Goal: Navigation & Orientation: Find specific page/section

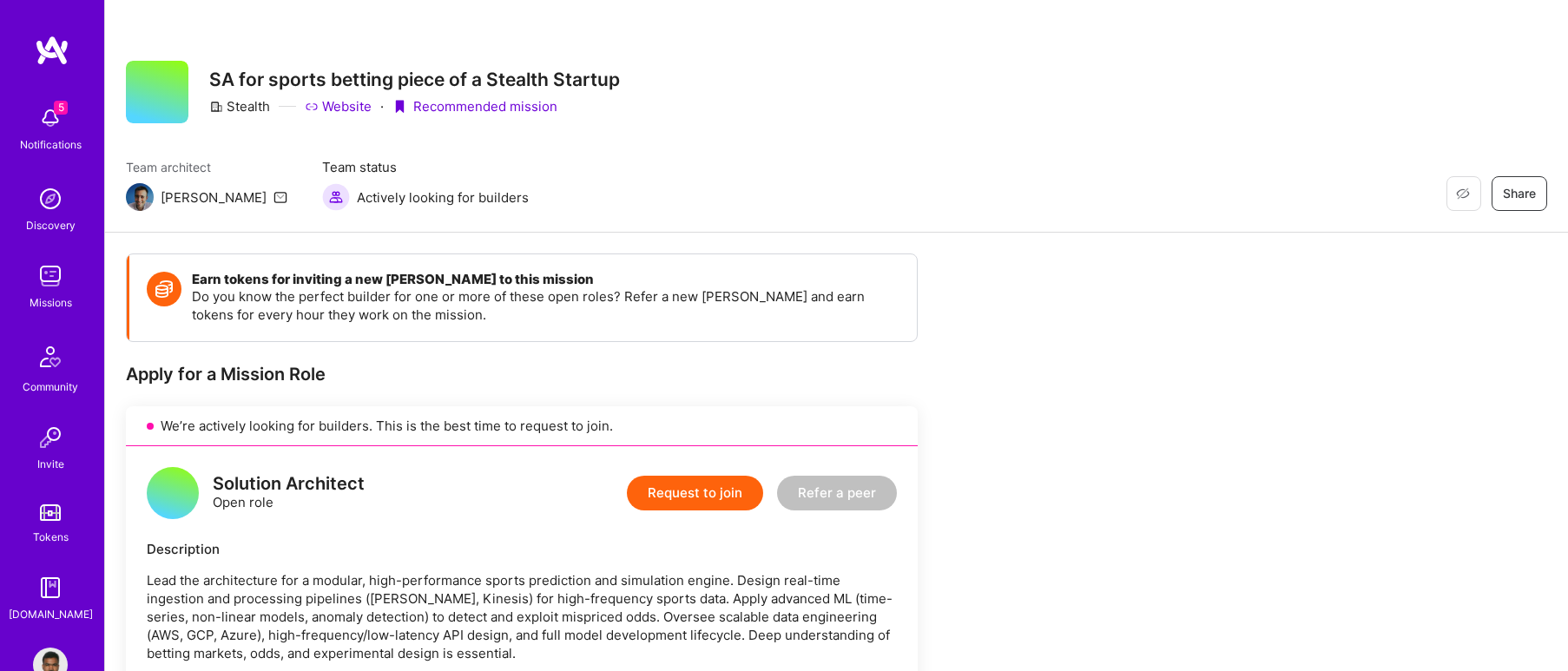
click at [36, 125] on img at bounding box center [49, 117] width 34 height 34
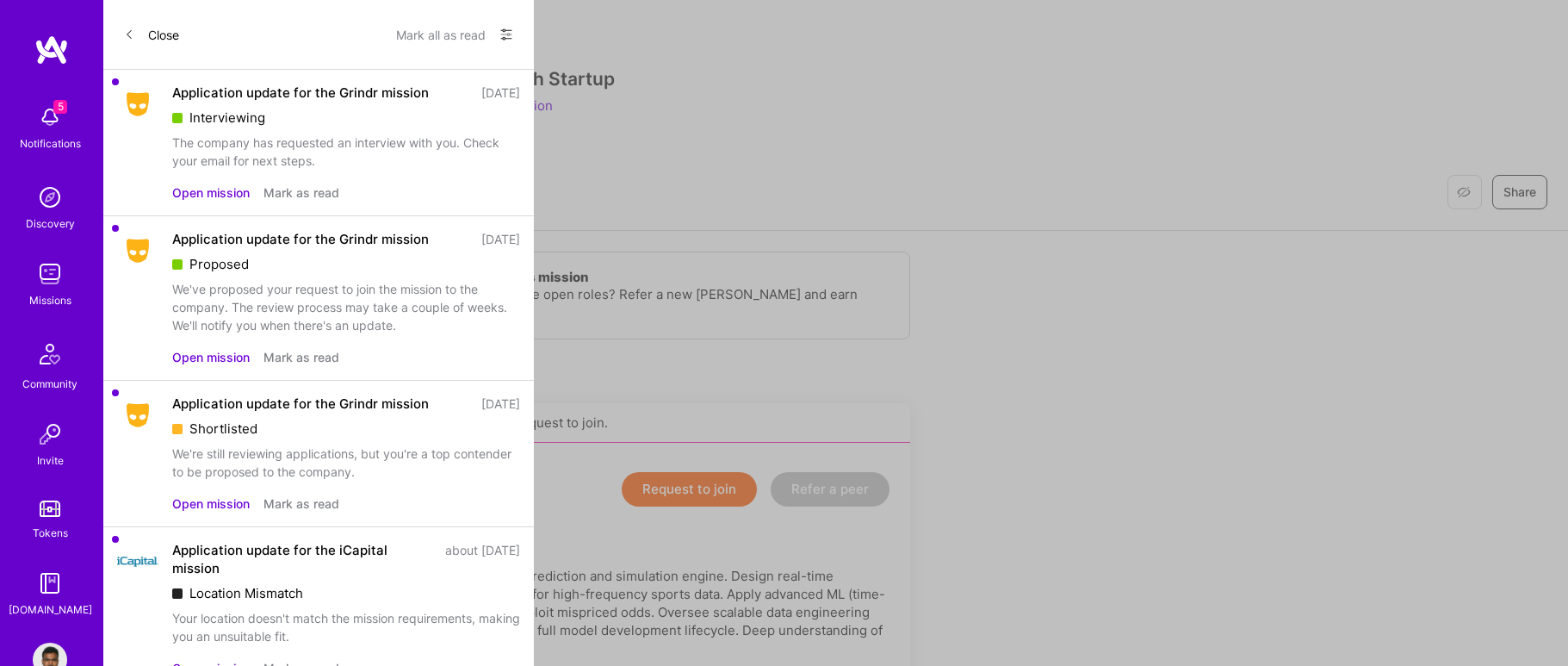
click at [284, 194] on button "Mark as read" at bounding box center [301, 192] width 76 height 18
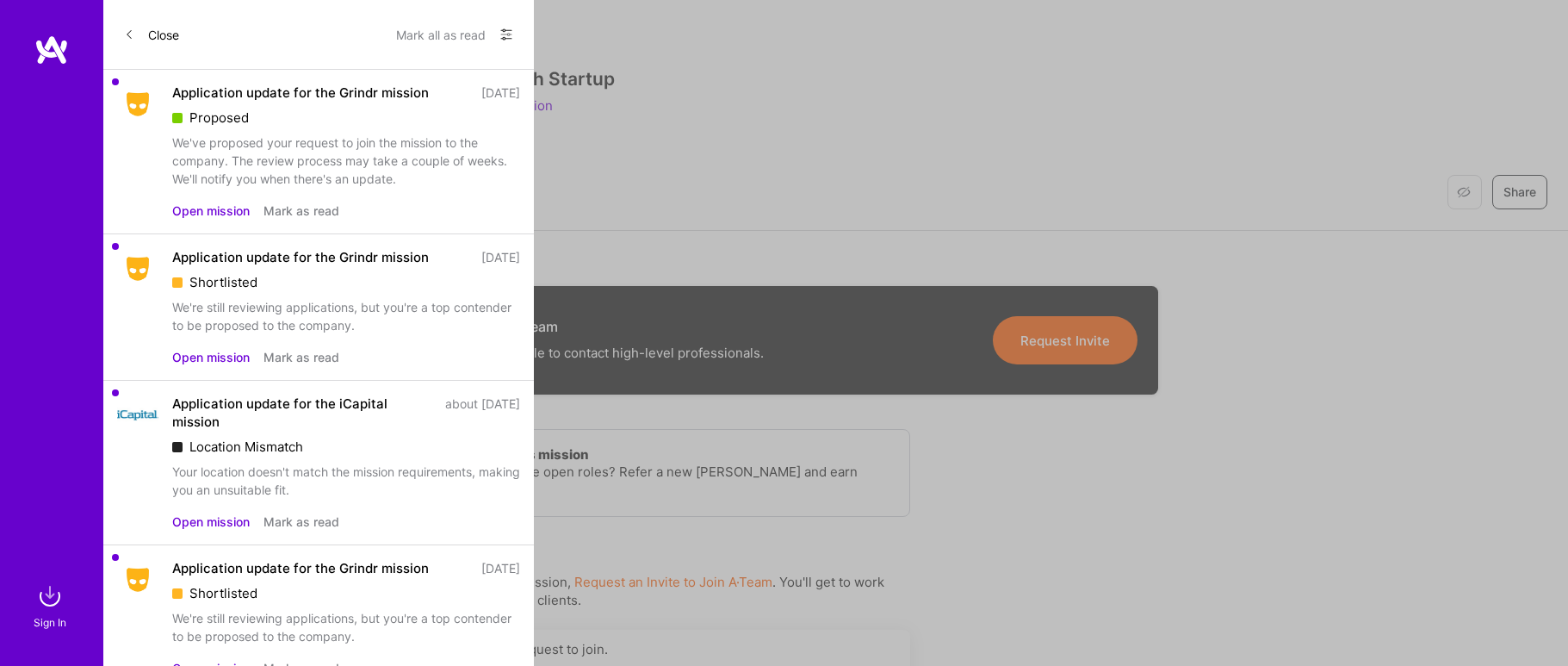
click at [288, 212] on button "Mark as read" at bounding box center [301, 211] width 76 height 18
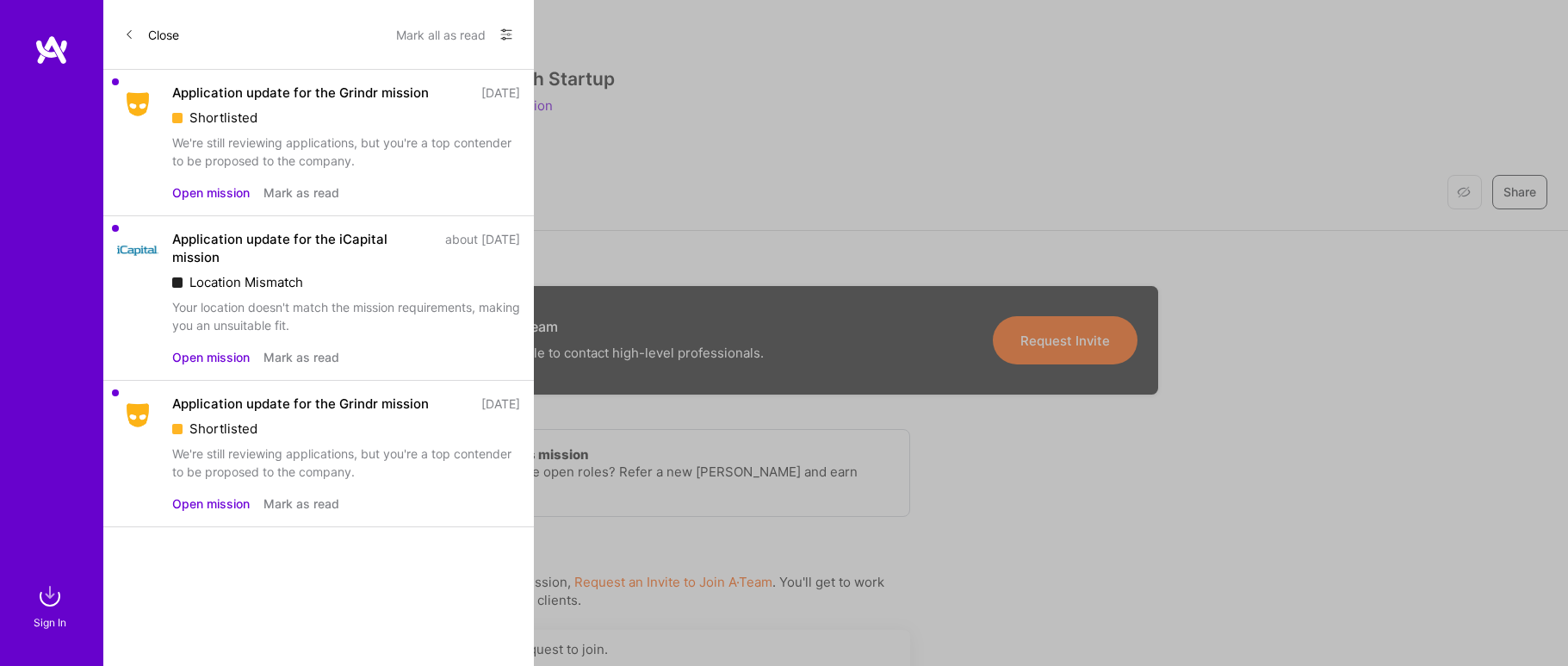
click at [293, 199] on button "Mark as read" at bounding box center [301, 192] width 76 height 18
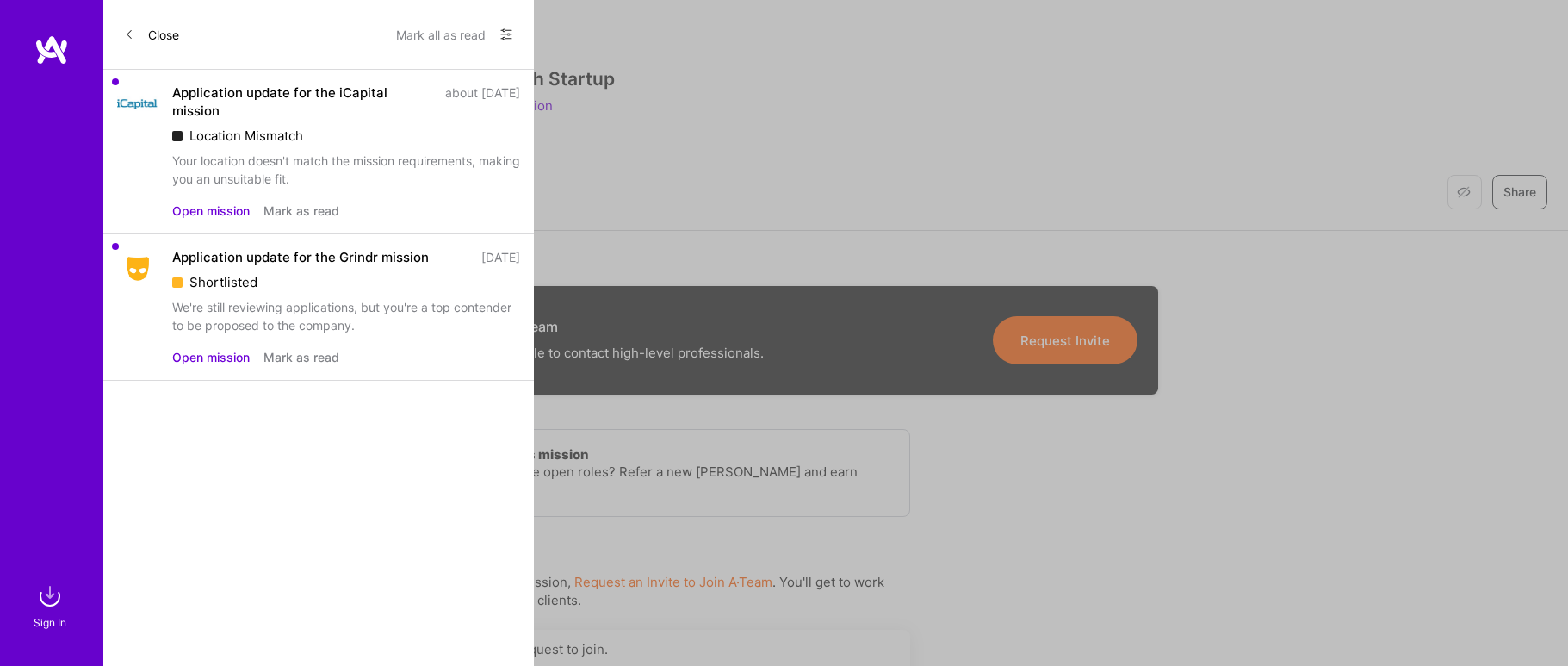
click at [300, 211] on button "Mark as read" at bounding box center [301, 211] width 76 height 18
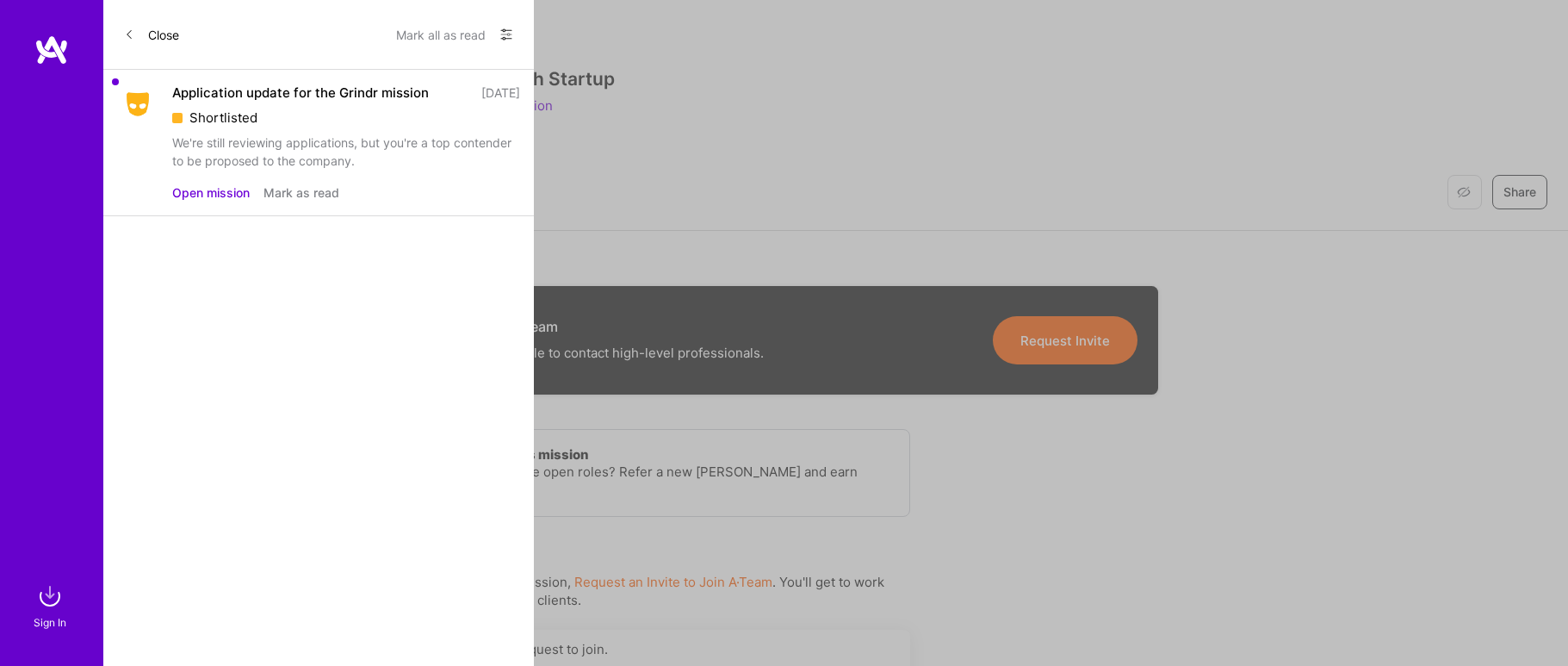
click at [300, 202] on div "Application update for the Grindr mission [DATE] Shortlisted We're still review…" at bounding box center [319, 142] width 431 height 146
click at [306, 192] on button "Mark as read" at bounding box center [301, 192] width 76 height 18
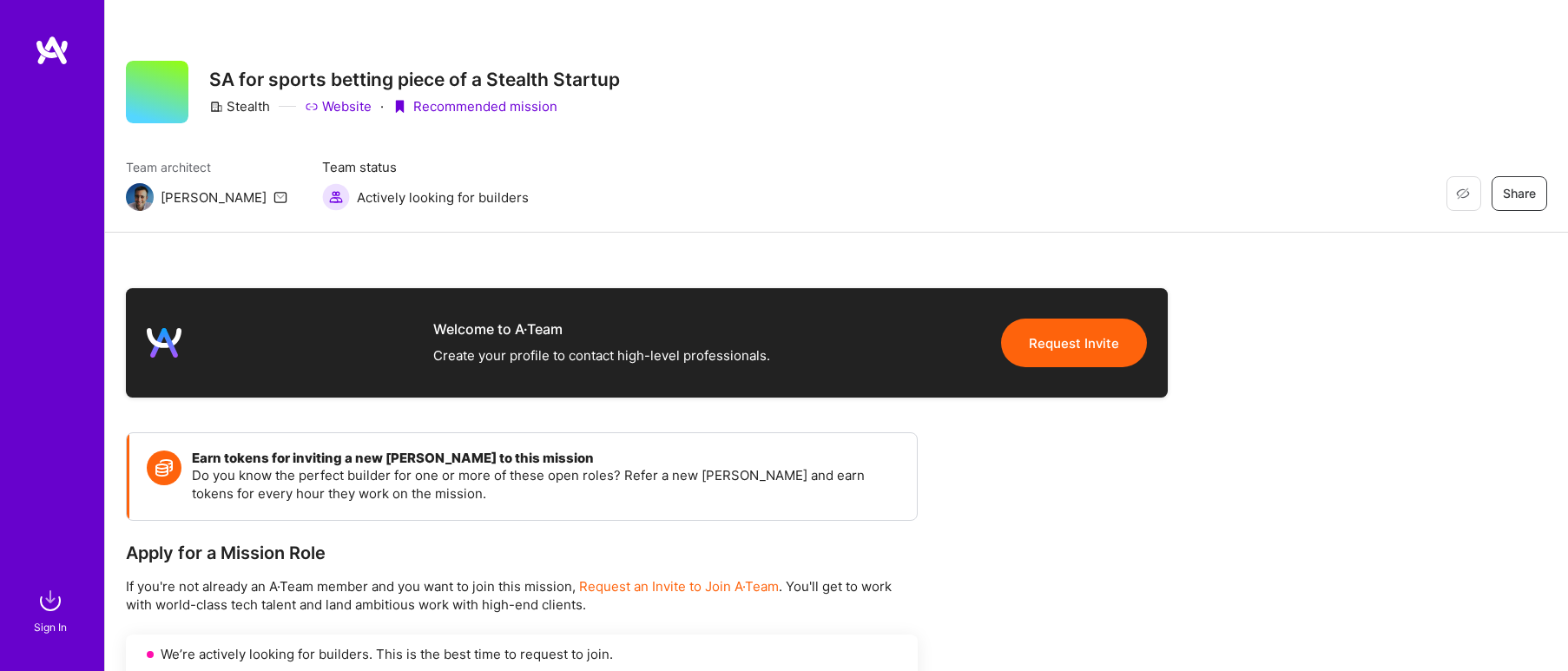
click at [41, 45] on img at bounding box center [51, 50] width 34 height 32
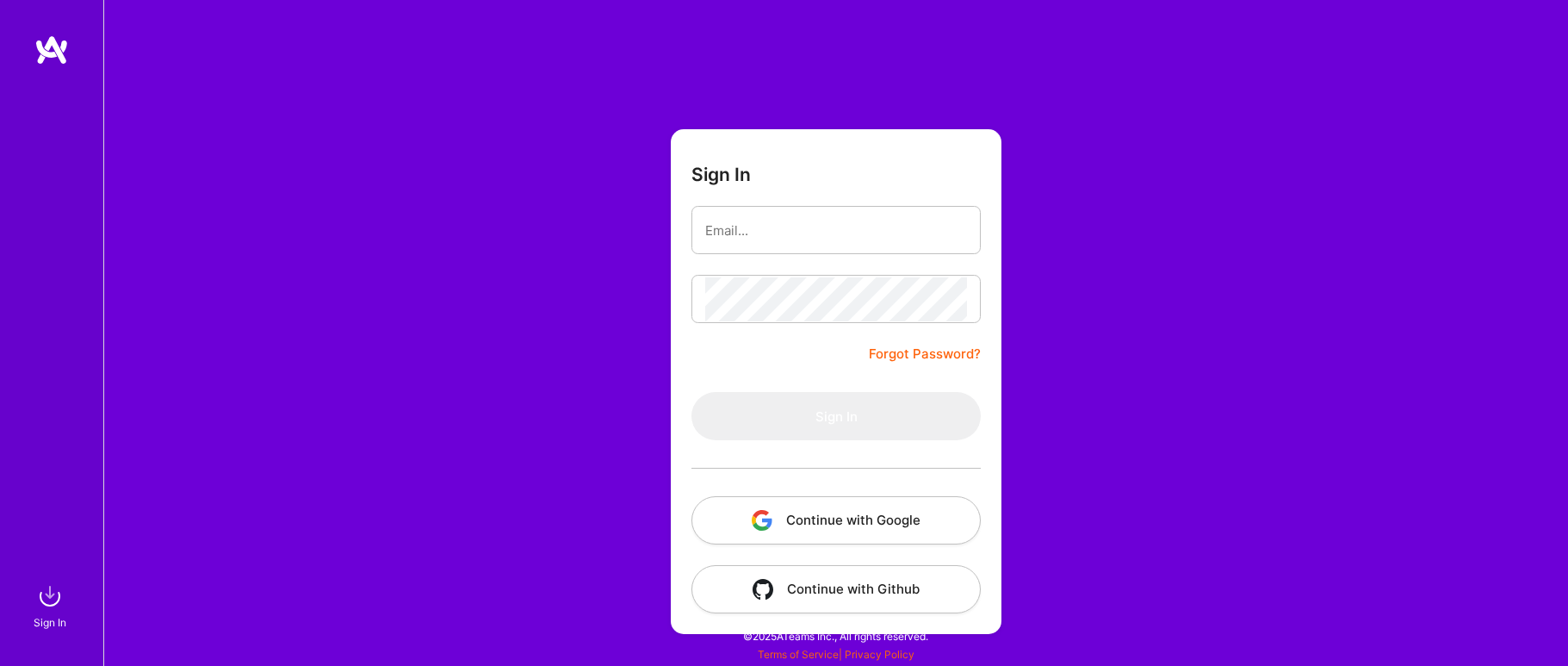
click at [834, 514] on button "Continue with Google" at bounding box center [836, 521] width 289 height 48
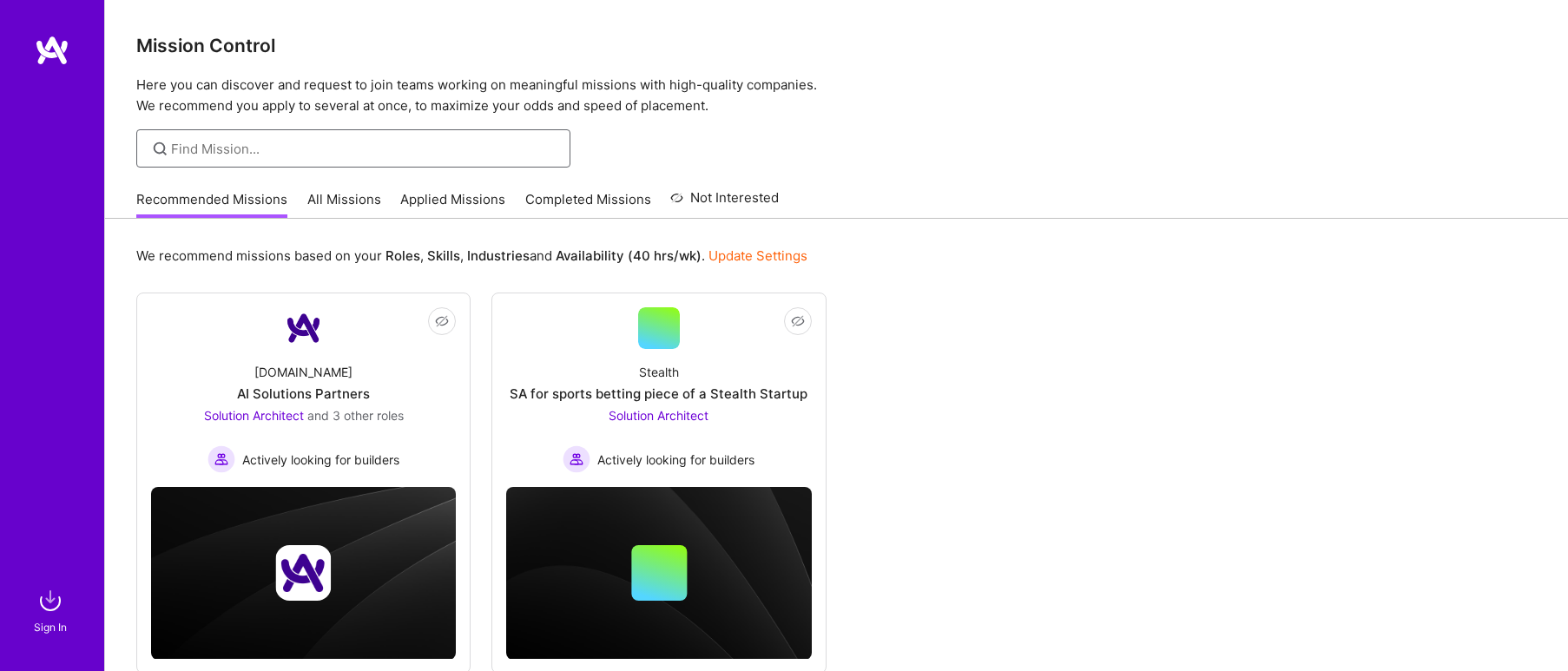
click at [376, 152] on input at bounding box center [364, 149] width 387 height 19
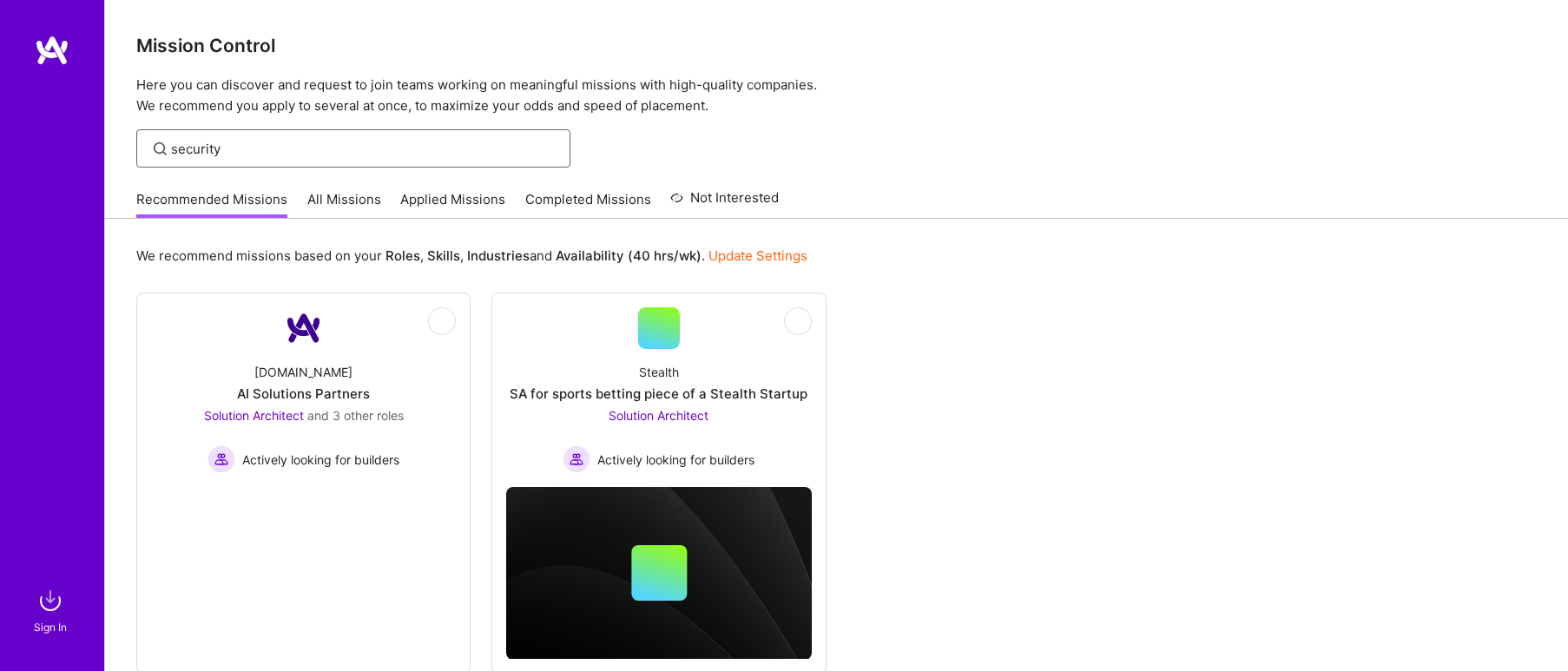
type input "security"
